Goal: Information Seeking & Learning: Learn about a topic

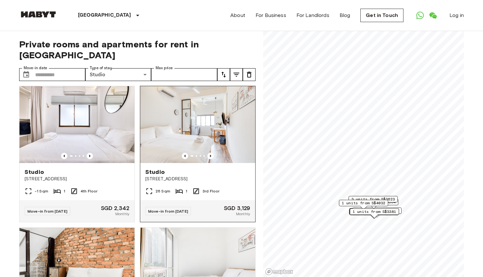
scroll to position [7, 0]
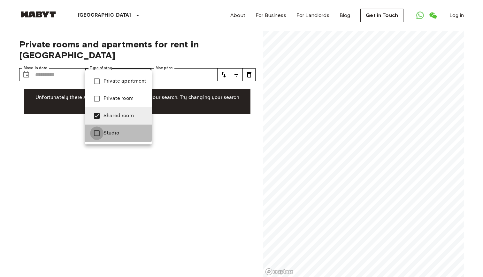
type input "**********"
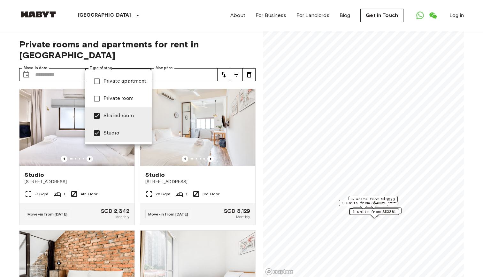
click at [15, 121] on div at bounding box center [241, 138] width 483 height 277
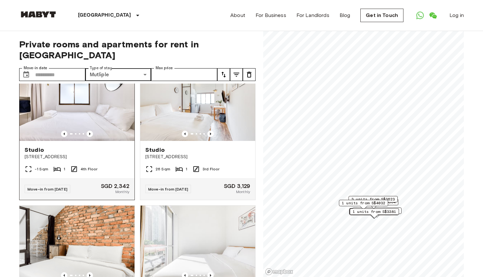
scroll to position [20, 0]
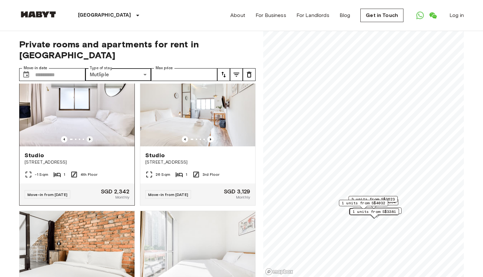
click at [93, 136] on icon "Previous image" at bounding box center [90, 139] width 6 height 6
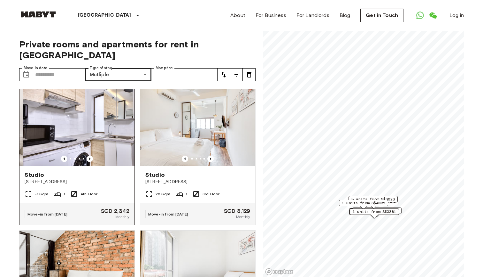
scroll to position [0, 0]
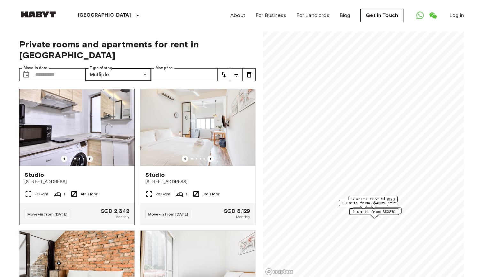
click at [92, 155] on icon "Previous image" at bounding box center [90, 158] width 6 height 6
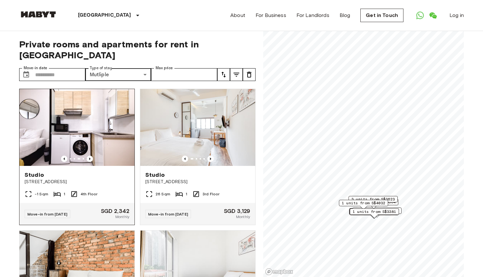
click at [105, 119] on img at bounding box center [77, 127] width 115 height 77
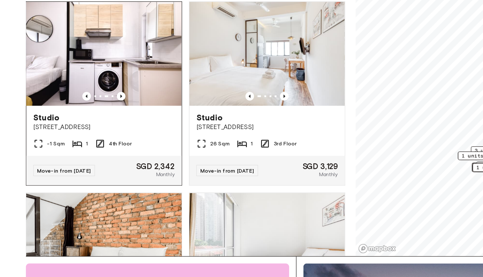
click at [69, 73] on img at bounding box center [77, 111] width 115 height 77
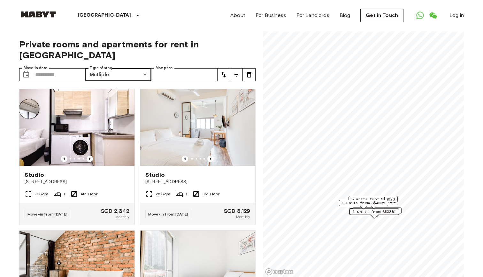
click at [174, 57] on div "**********" at bounding box center [137, 154] width 237 height 246
click at [173, 68] on input "Max price" at bounding box center [184, 74] width 66 height 13
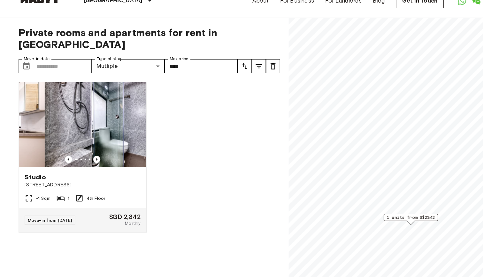
click at [227, 144] on div "Studio 78 Moh Guan Terrace -1 Sqm 1 4th Floor Move-in from 12 Nov 25 SGD 2,342 …" at bounding box center [135, 179] width 242 height 193
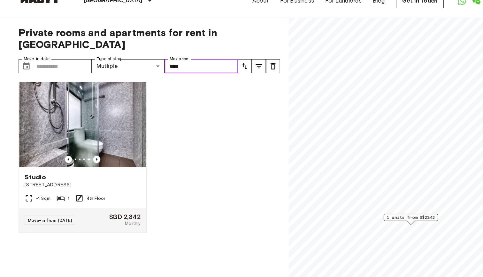
click at [170, 68] on input "****" at bounding box center [184, 74] width 66 height 13
type input "*"
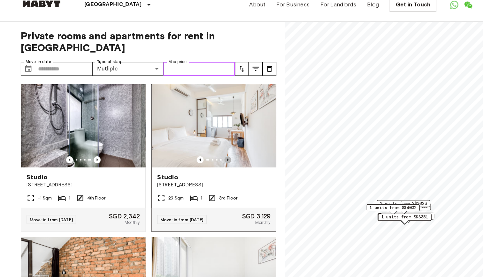
click at [210, 157] on icon "Previous image" at bounding box center [210, 158] width 1 height 3
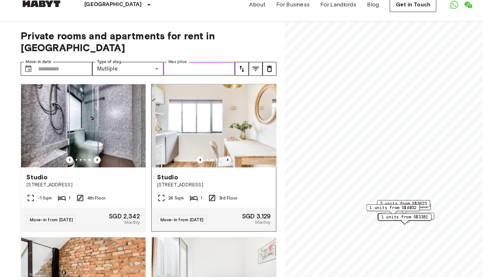
click at [210, 157] on icon "Previous image" at bounding box center [210, 158] width 1 height 3
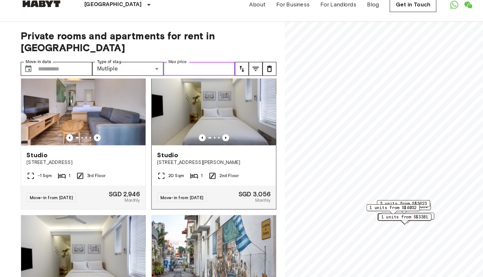
scroll to position [304, 0]
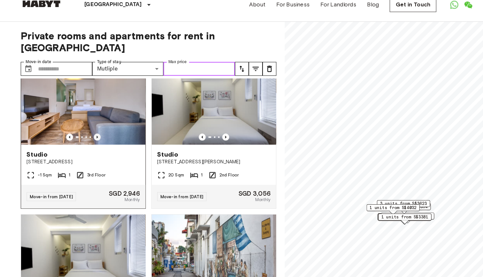
click at [89, 134] on icon "Previous image" at bounding box center [90, 137] width 6 height 6
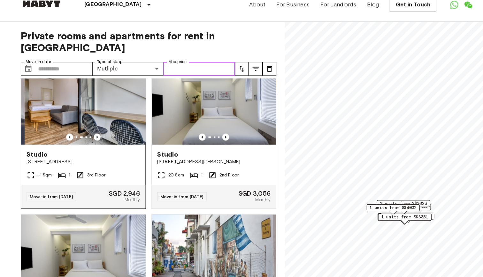
click at [85, 92] on img at bounding box center [80, 106] width 115 height 77
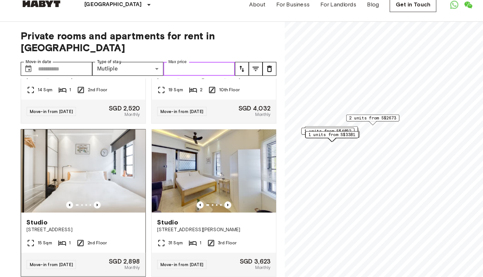
scroll to position [663, 0]
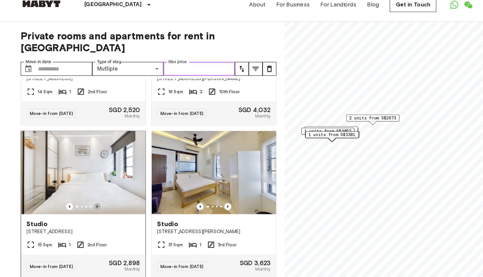
click at [90, 199] on icon "Previous image" at bounding box center [90, 202] width 6 height 6
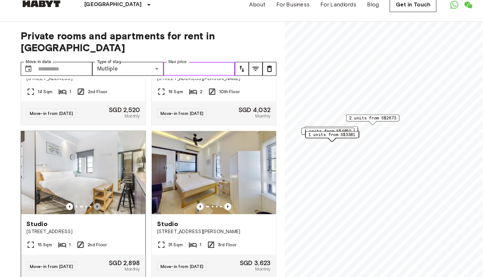
click at [90, 199] on icon "Previous image" at bounding box center [90, 202] width 6 height 6
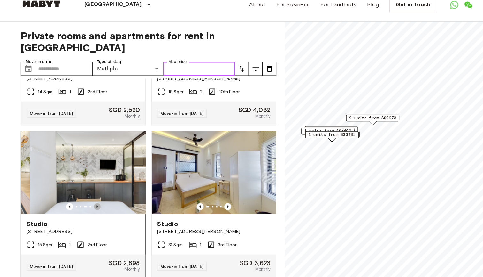
click at [90, 199] on icon "Previous image" at bounding box center [90, 202] width 6 height 6
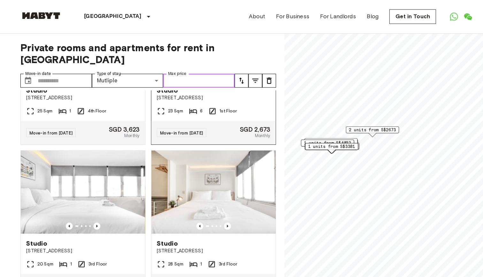
scroll to position [0, 0]
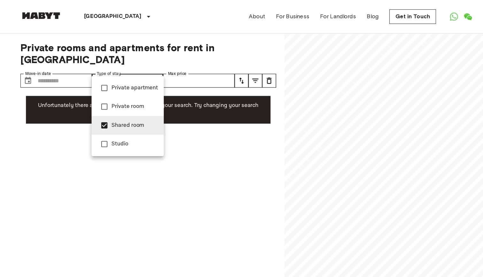
type input "**********"
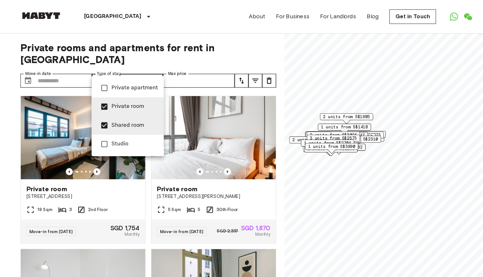
click at [11, 154] on div at bounding box center [241, 138] width 483 height 277
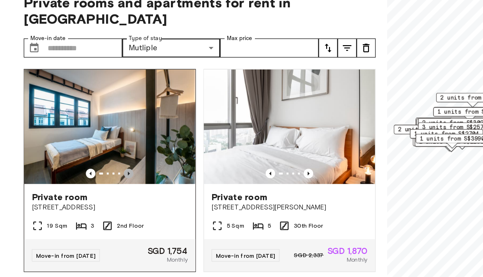
click at [87, 155] on icon "Previous image" at bounding box center [90, 158] width 6 height 6
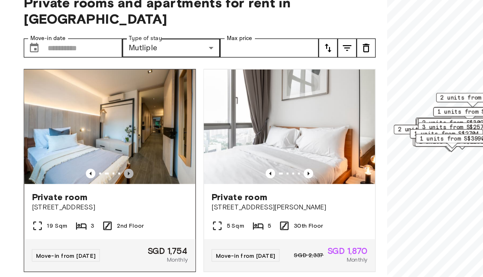
click at [87, 155] on icon "Previous image" at bounding box center [90, 158] width 6 height 6
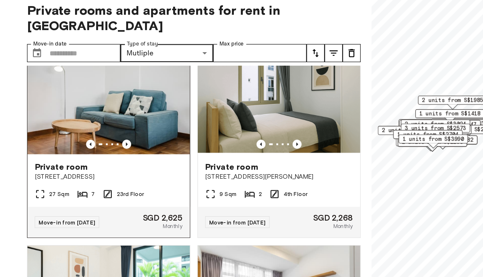
scroll to position [162, 0]
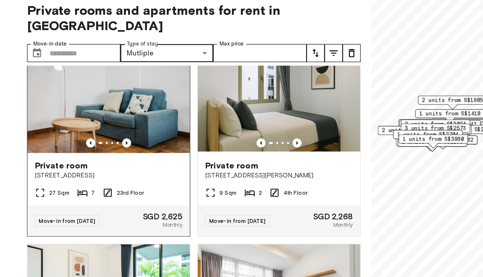
click at [91, 135] on icon "Previous image" at bounding box center [90, 138] width 6 height 6
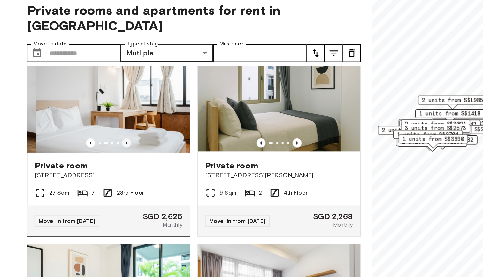
click at [91, 135] on icon "Previous image" at bounding box center [90, 138] width 6 height 6
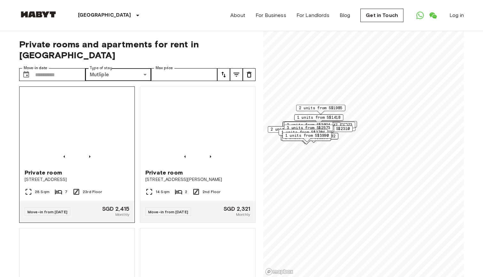
scroll to position [426, 0]
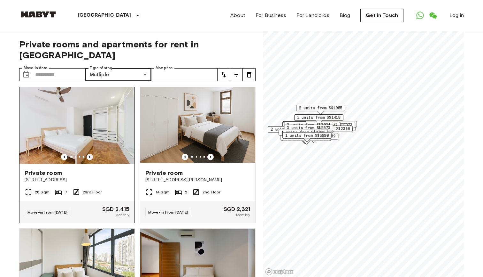
click at [91, 153] on icon "Previous image" at bounding box center [90, 156] width 6 height 6
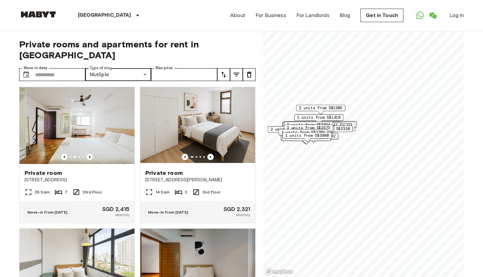
click at [240, 68] on button "tune" at bounding box center [236, 74] width 13 height 13
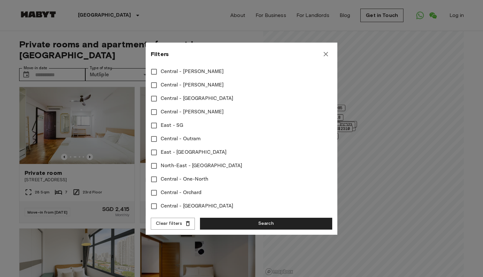
scroll to position [249, 0]
click at [323, 56] on icon "button" at bounding box center [326, 54] width 8 height 8
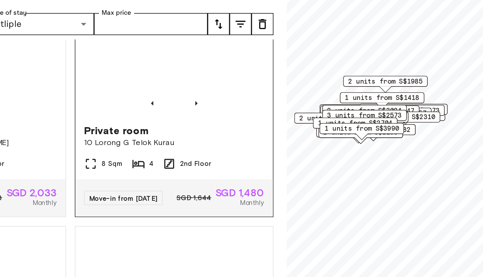
scroll to position [1171, 0]
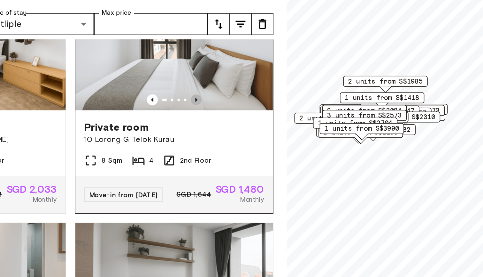
click at [208, 115] on icon "Previous image" at bounding box center [211, 118] width 6 height 6
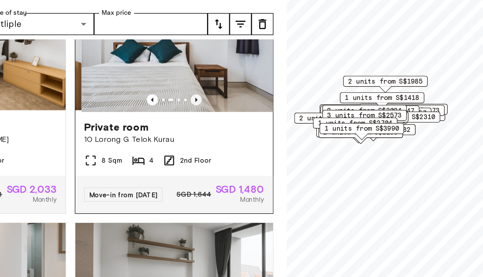
click at [208, 115] on icon "Previous image" at bounding box center [211, 118] width 6 height 6
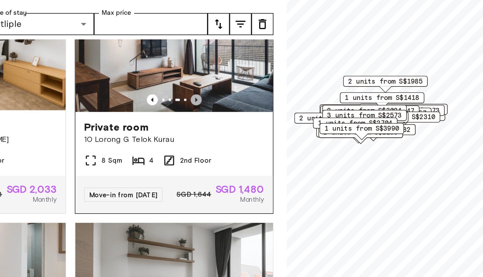
click at [208, 115] on icon "Previous image" at bounding box center [211, 118] width 6 height 6
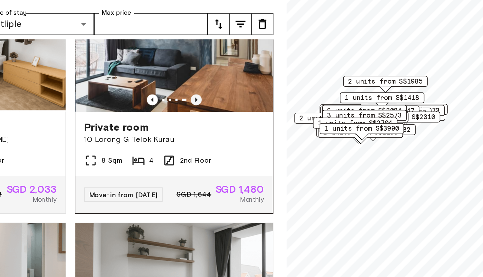
click at [208, 115] on icon "Previous image" at bounding box center [211, 118] width 6 height 6
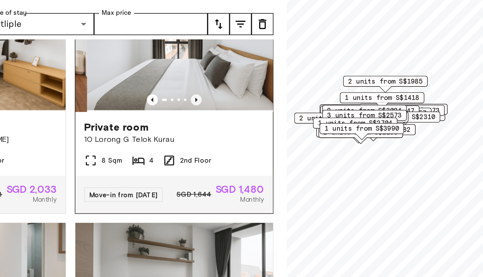
click at [208, 115] on icon "Previous image" at bounding box center [211, 118] width 6 height 6
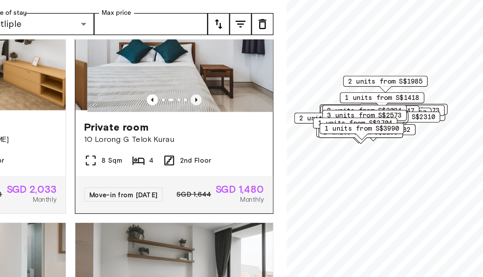
click at [208, 115] on icon "Previous image" at bounding box center [211, 118] width 6 height 6
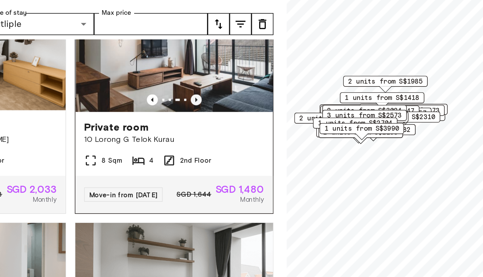
click at [208, 115] on icon "Previous image" at bounding box center [211, 118] width 6 height 6
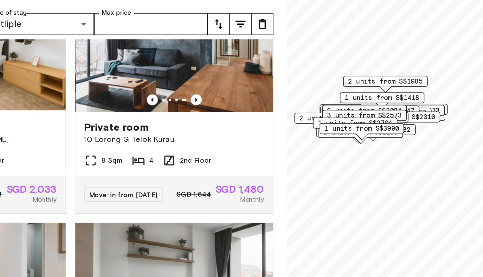
click at [161, 107] on div "**********" at bounding box center [241, 154] width 445 height 246
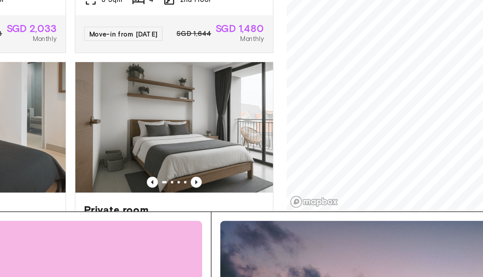
scroll to position [120, 0]
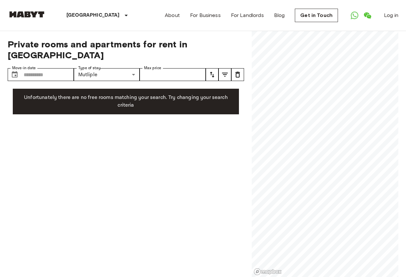
click at [61, 205] on div "**********" at bounding box center [126, 154] width 237 height 246
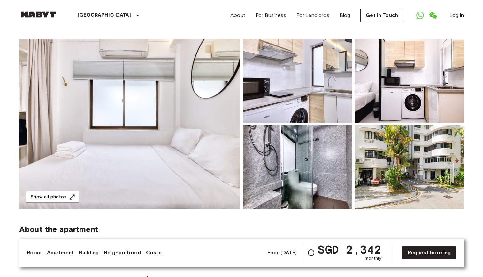
scroll to position [54, 0]
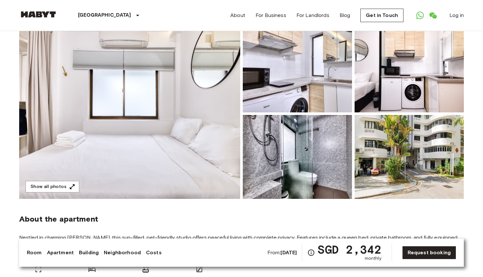
click at [267, 75] on img at bounding box center [297, 70] width 109 height 84
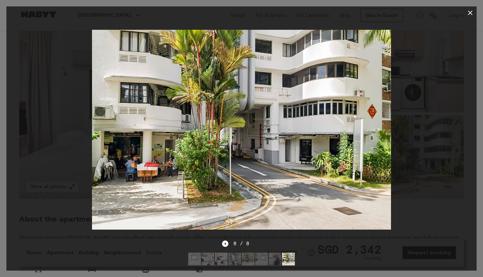
click at [474, 13] on icon "button" at bounding box center [471, 13] width 8 height 8
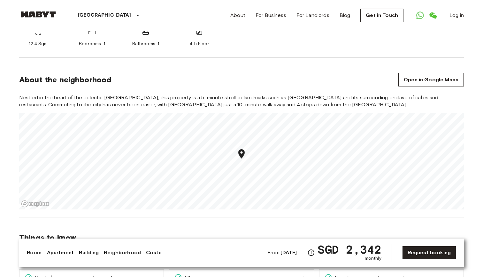
scroll to position [365, 0]
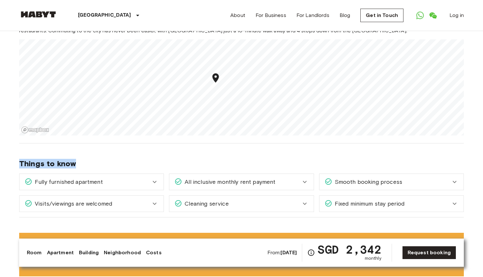
drag, startPoint x: 199, startPoint y: 148, endPoint x: 196, endPoint y: 202, distance: 54.4
click at [196, 202] on div "Things to know Fully furnished apartment Your apartment comes fully furnished w…" at bounding box center [241, 180] width 445 height 74
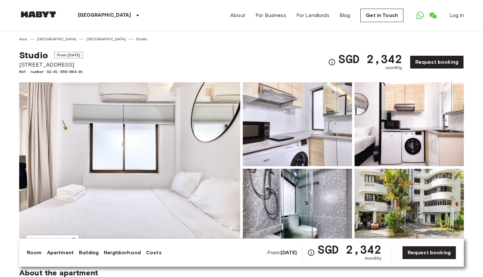
scroll to position [0, 0]
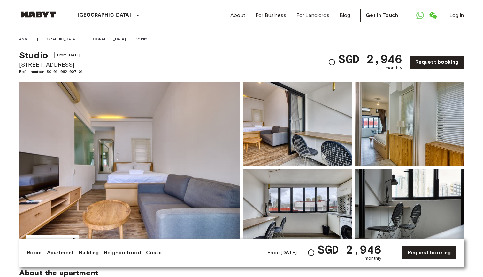
click at [192, 160] on img at bounding box center [129, 167] width 221 height 170
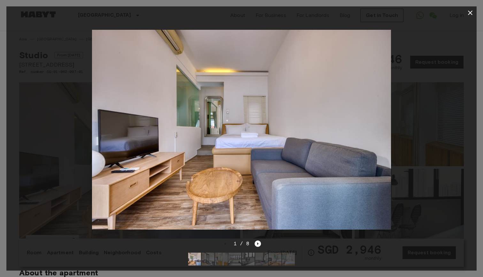
click at [257, 239] on div "1 / 8" at bounding box center [241, 243] width 39 height 8
click at [258, 242] on icon "Next image" at bounding box center [258, 243] width 6 height 6
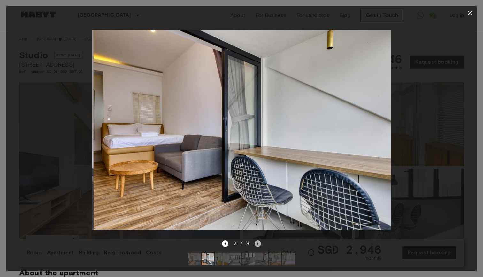
click at [258, 242] on icon "Next image" at bounding box center [258, 243] width 6 height 6
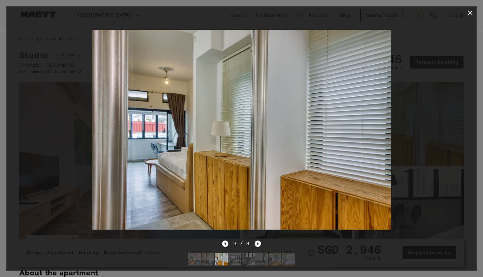
click at [258, 242] on icon "Next image" at bounding box center [258, 243] width 6 height 6
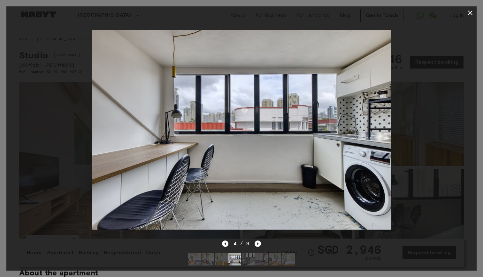
click at [258, 247] on div "4 / 8" at bounding box center [241, 243] width 39 height 8
click at [258, 245] on icon "Next image" at bounding box center [258, 243] width 6 height 6
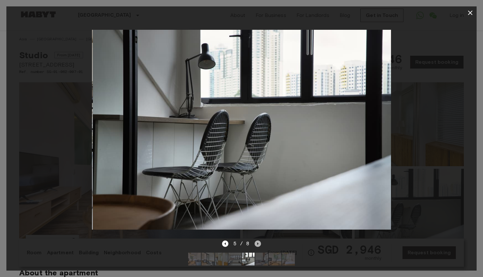
click at [258, 245] on icon "Next image" at bounding box center [258, 243] width 6 height 6
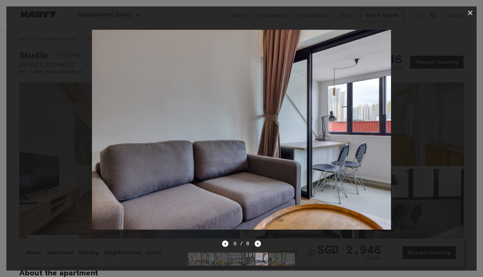
click at [258, 243] on icon "Next image" at bounding box center [258, 243] width 1 height 3
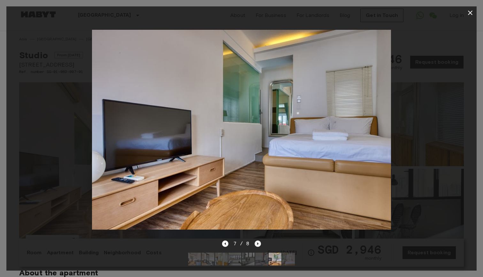
click at [258, 243] on icon "Next image" at bounding box center [258, 243] width 1 height 3
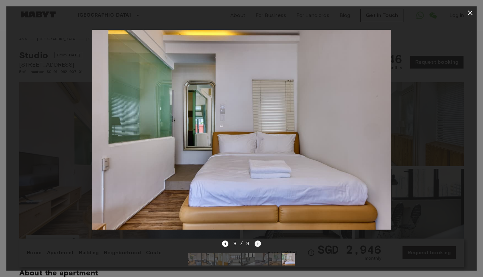
click at [258, 243] on div "8 / 8" at bounding box center [241, 243] width 39 height 8
click at [469, 12] on icon "button" at bounding box center [470, 13] width 4 height 4
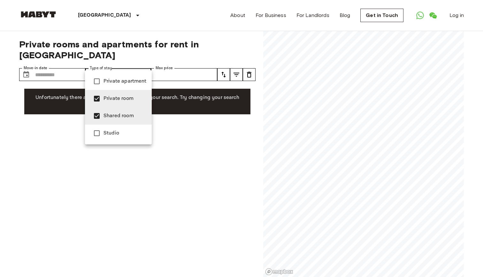
type input "**********"
click at [55, 128] on div at bounding box center [241, 138] width 483 height 277
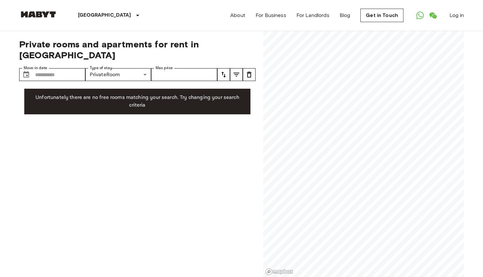
click at [55, 128] on div "**********" at bounding box center [137, 154] width 237 height 246
click at [190, 143] on div "**********" at bounding box center [137, 154] width 237 height 246
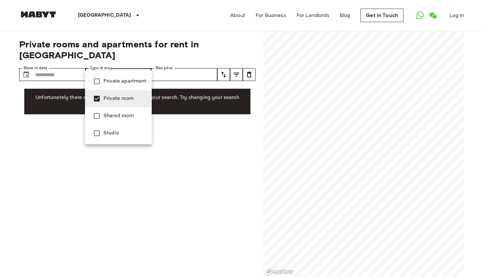
click at [74, 121] on div at bounding box center [241, 138] width 483 height 277
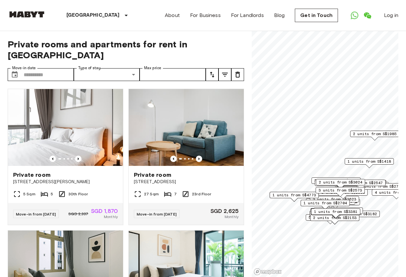
click at [5, 167] on div "Private room [GEOGRAPHIC_DATA][PERSON_NAME] 5 Sqm 5 30th Floor Move-in from [DA…" at bounding box center [63, 153] width 121 height 141
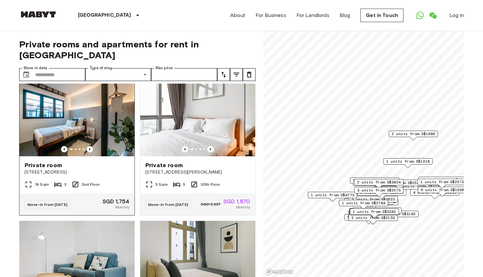
scroll to position [9, 0]
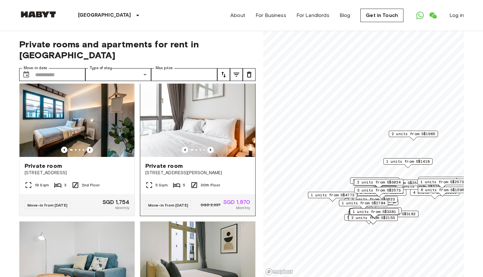
click at [166, 109] on img at bounding box center [197, 118] width 115 height 77
click at [49, 124] on img at bounding box center [77, 118] width 115 height 77
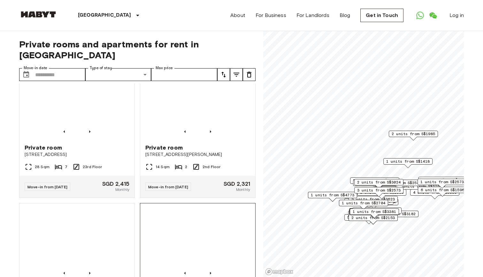
scroll to position [447, 0]
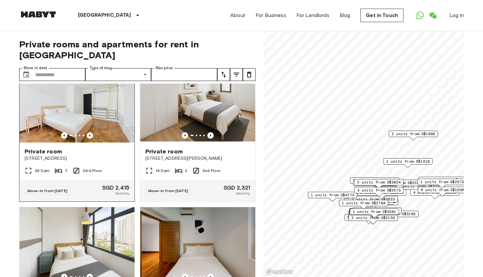
click at [81, 106] on img at bounding box center [77, 104] width 115 height 77
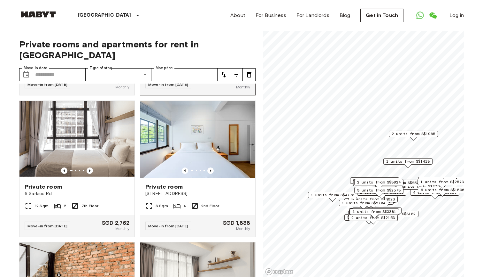
scroll to position [2109, 0]
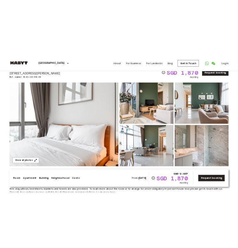
scroll to position [33, 0]
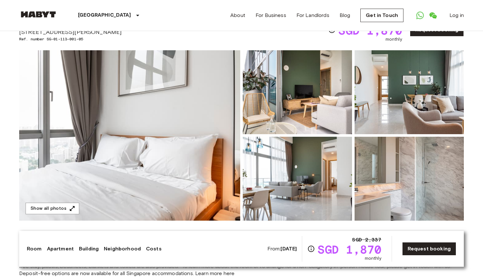
click at [273, 81] on img at bounding box center [297, 92] width 109 height 84
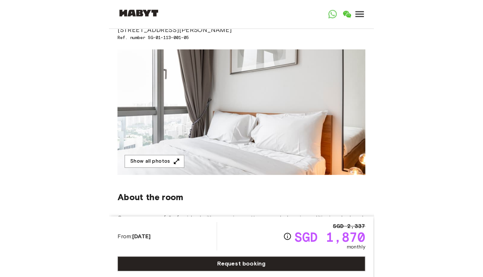
scroll to position [36, 0]
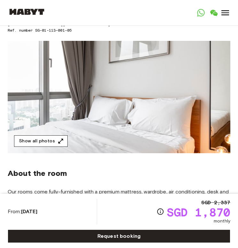
click at [60, 142] on icon "button" at bounding box center [61, 141] width 6 height 6
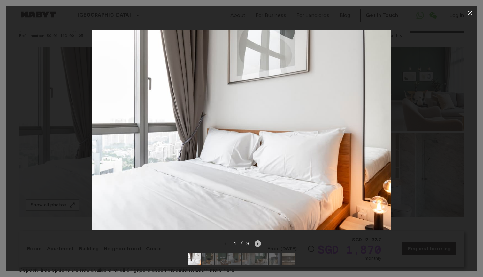
click at [259, 242] on icon "Next image" at bounding box center [258, 243] width 6 height 6
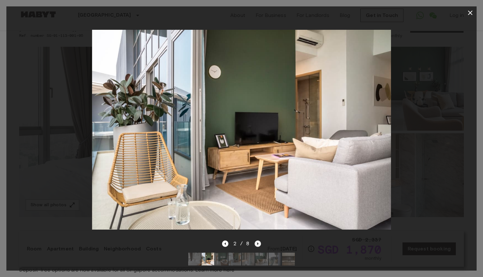
click at [259, 242] on icon "Next image" at bounding box center [258, 243] width 6 height 6
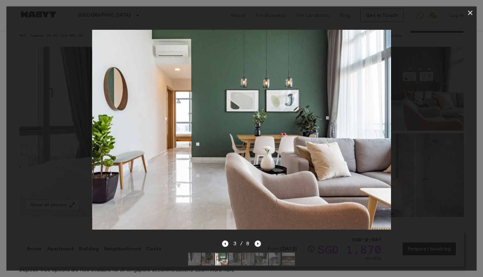
click at [259, 242] on icon "Next image" at bounding box center [258, 243] width 6 height 6
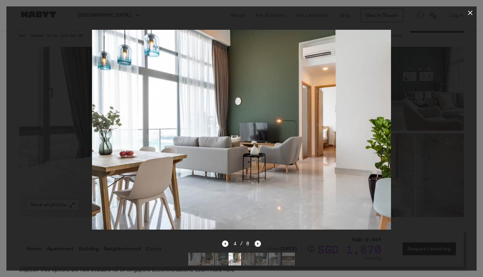
click at [259, 242] on icon "Next image" at bounding box center [258, 243] width 6 height 6
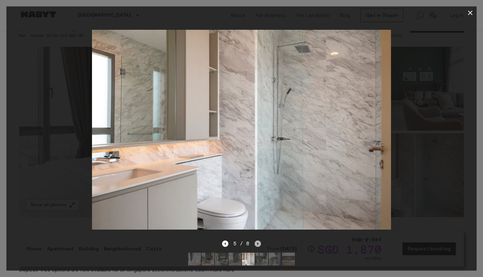
click at [259, 242] on icon "Next image" at bounding box center [258, 243] width 6 height 6
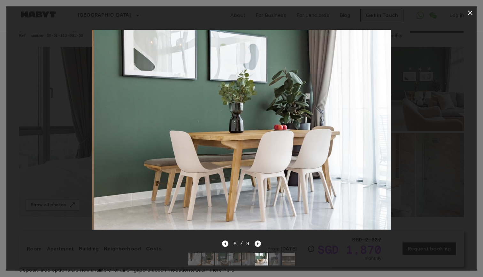
click at [259, 242] on icon "Next image" at bounding box center [258, 243] width 6 height 6
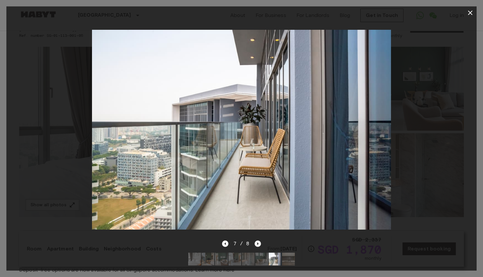
click at [259, 242] on icon "Next image" at bounding box center [258, 243] width 6 height 6
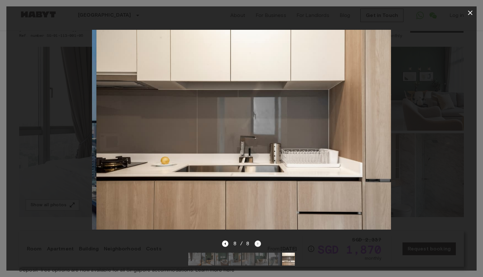
click at [259, 242] on div "8 / 8" at bounding box center [241, 243] width 39 height 8
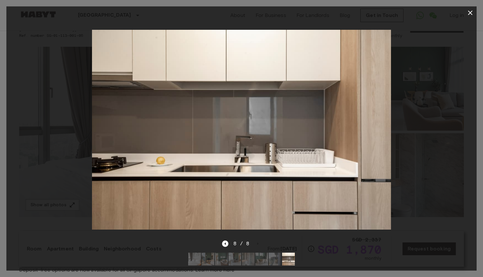
click at [472, 13] on icon "button" at bounding box center [471, 13] width 8 height 8
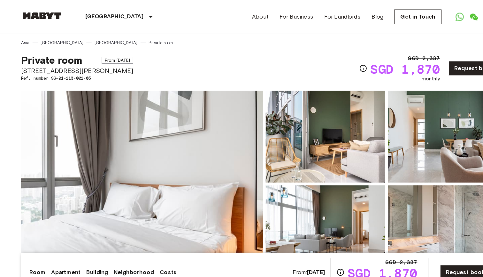
scroll to position [0, 0]
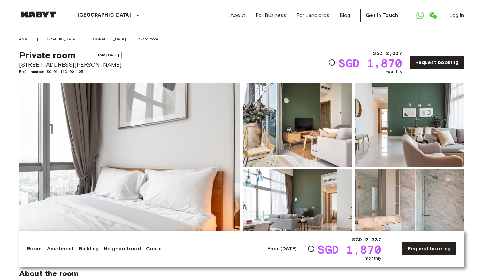
click at [189, 73] on div "Show all photos" at bounding box center [241, 163] width 448 height 180
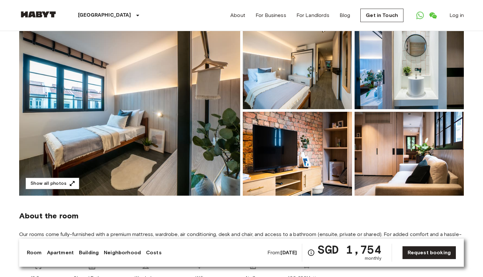
scroll to position [57, 0]
click at [393, 76] on img at bounding box center [409, 68] width 109 height 84
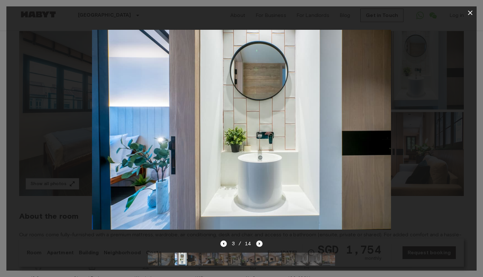
click at [260, 244] on icon "Next image" at bounding box center [259, 243] width 6 height 6
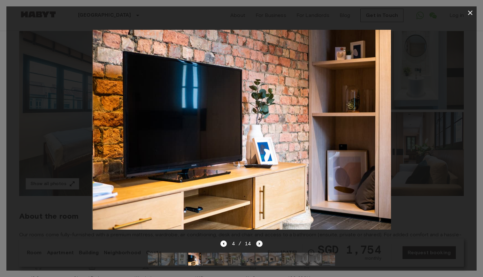
click at [260, 244] on icon "Next image" at bounding box center [259, 243] width 6 height 6
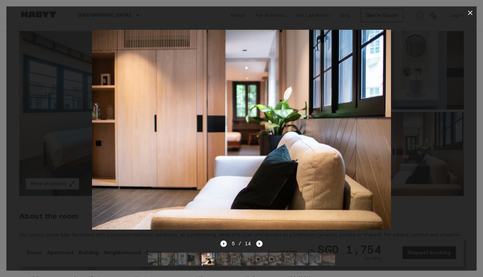
click at [260, 244] on icon "Next image" at bounding box center [259, 243] width 6 height 6
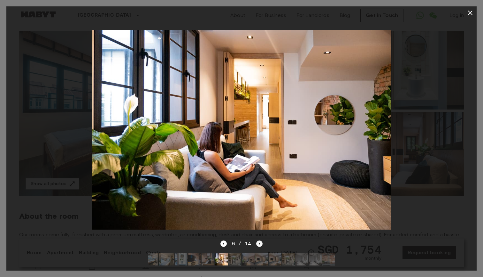
click at [261, 243] on icon "Next image" at bounding box center [259, 243] width 6 height 6
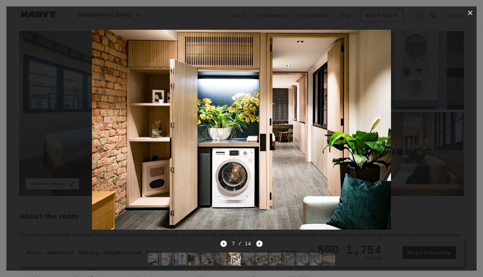
click at [261, 243] on icon "Next image" at bounding box center [259, 243] width 6 height 6
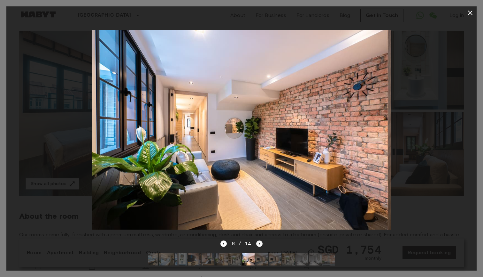
click at [261, 243] on icon "Next image" at bounding box center [259, 243] width 6 height 6
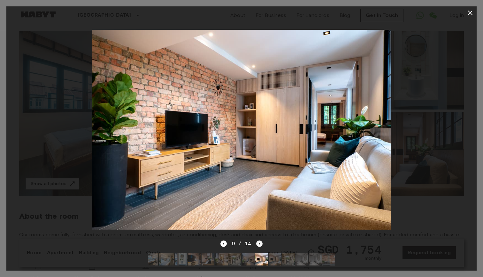
click at [261, 243] on icon "Next image" at bounding box center [259, 243] width 6 height 6
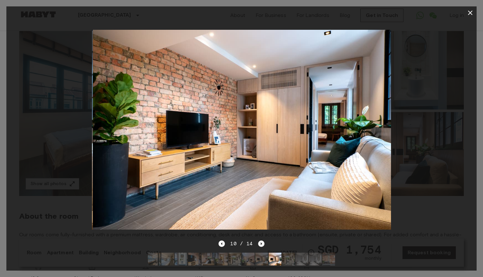
click at [261, 243] on icon "Next image" at bounding box center [261, 243] width 1 height 3
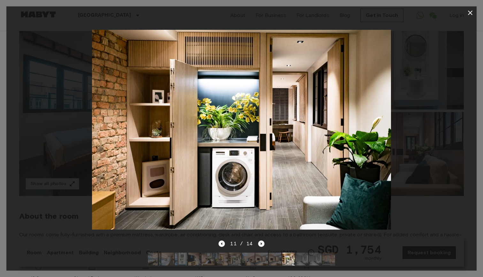
click at [261, 243] on icon "Next image" at bounding box center [261, 243] width 1 height 3
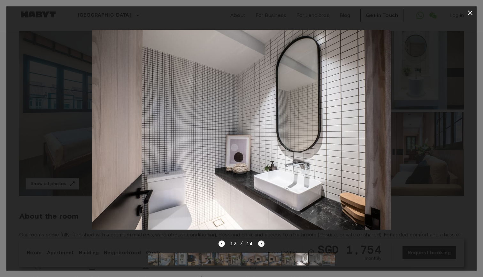
click at [261, 243] on icon "Next image" at bounding box center [261, 243] width 1 height 3
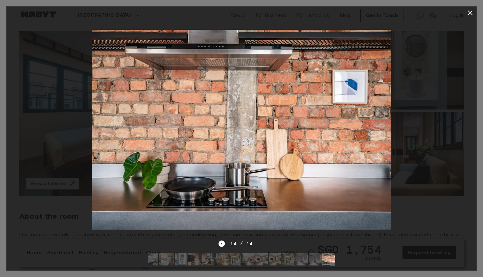
click at [471, 13] on icon "button" at bounding box center [471, 13] width 8 height 8
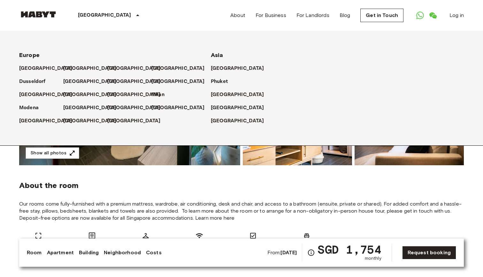
scroll to position [80, 0]
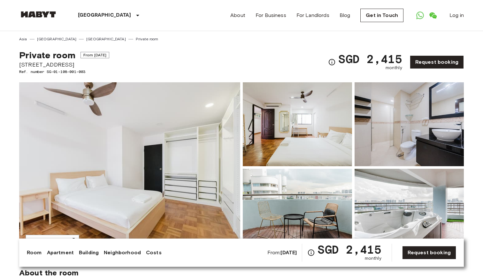
click at [304, 126] on img at bounding box center [297, 124] width 109 height 84
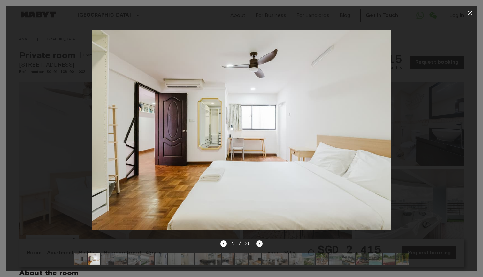
click at [259, 244] on icon "Next image" at bounding box center [259, 243] width 1 height 3
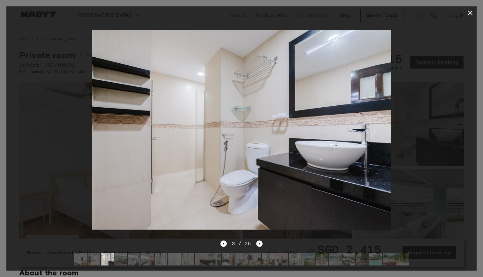
click at [259, 244] on icon "Next image" at bounding box center [259, 243] width 1 height 3
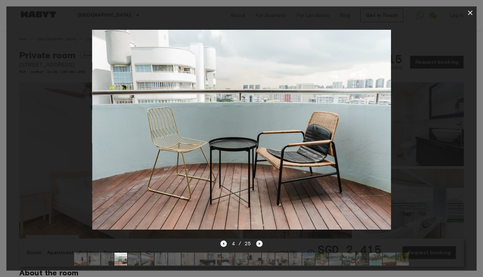
click at [259, 244] on icon "Next image" at bounding box center [259, 243] width 1 height 3
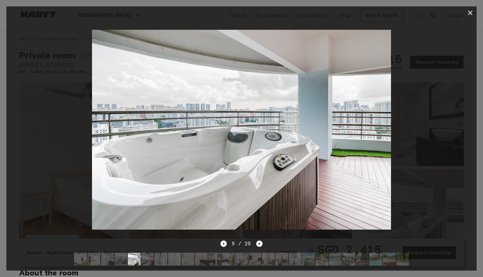
click at [259, 244] on icon "Next image" at bounding box center [259, 243] width 1 height 3
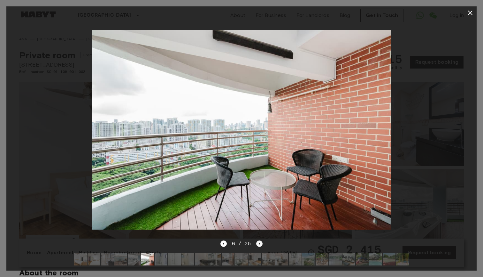
click at [259, 244] on icon "Next image" at bounding box center [259, 243] width 1 height 3
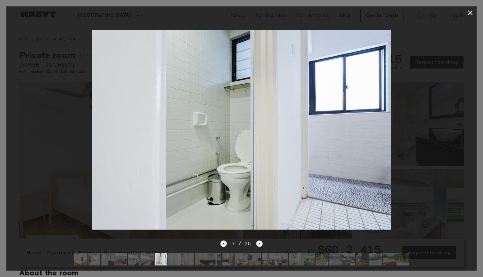
click at [259, 244] on icon "Next image" at bounding box center [259, 243] width 1 height 3
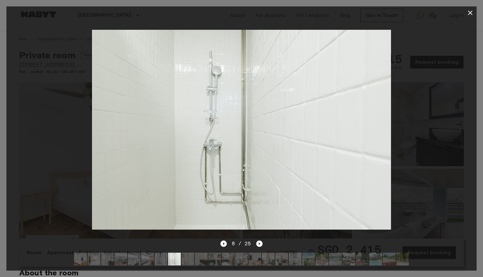
click at [471, 14] on icon "button" at bounding box center [471, 13] width 8 height 8
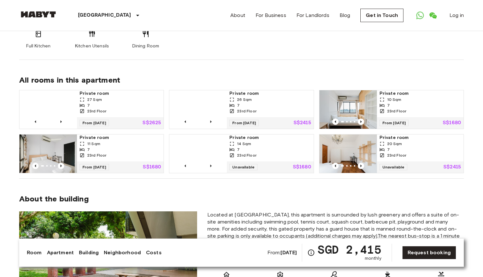
scroll to position [426, 0]
